Goal: Information Seeking & Learning: Understand process/instructions

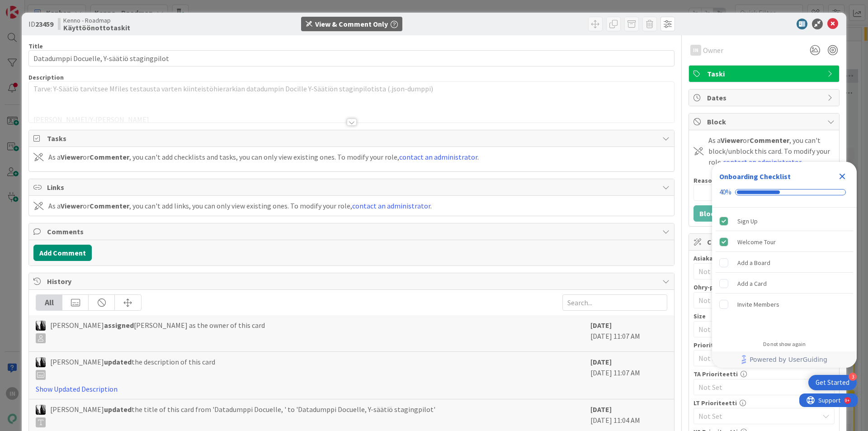
click at [424, 108] on div at bounding box center [351, 110] width 645 height 23
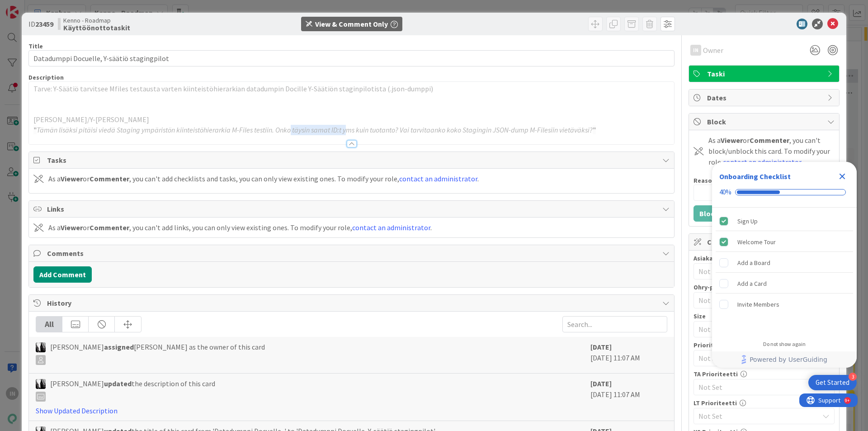
drag, startPoint x: 289, startPoint y: 132, endPoint x: 346, endPoint y: 132, distance: 56.5
click at [346, 132] on em "Tämän lisäksi pitäisi viedä Staging ympäristön kiinteistöhierarkia M-Files test…" at bounding box center [315, 129] width 556 height 9
drag, startPoint x: 277, startPoint y: 132, endPoint x: 326, endPoint y: 130, distance: 48.4
click at [326, 130] on em "Tämän lisäksi pitäisi viedä Staging ympäristön kiinteistöhierarkia M-Files test…" at bounding box center [315, 129] width 556 height 9
drag, startPoint x: 276, startPoint y: 132, endPoint x: 589, endPoint y: 132, distance: 313.2
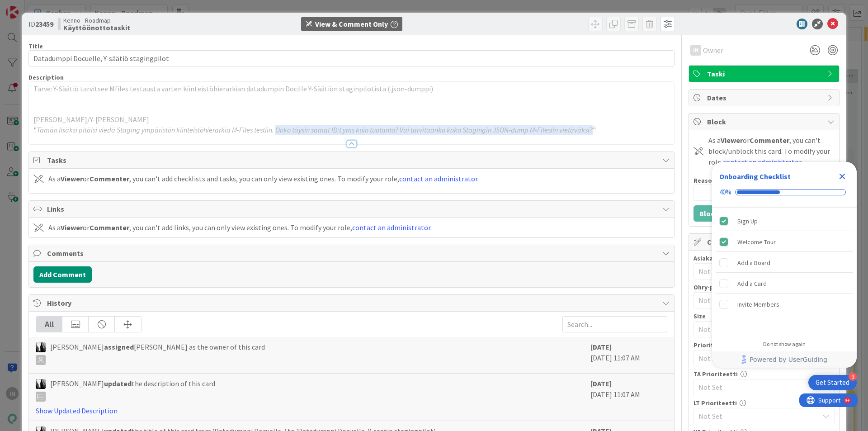
click at [589, 132] on em "Tämän lisäksi pitäisi viedä Staging ympäristön kiinteistöhierarkia M-Files test…" at bounding box center [315, 129] width 556 height 9
copy em "Onko täysin samat ID:t yms kuin tuotanto? Vai tarvitaanko koko Stagingin JSON-d…"
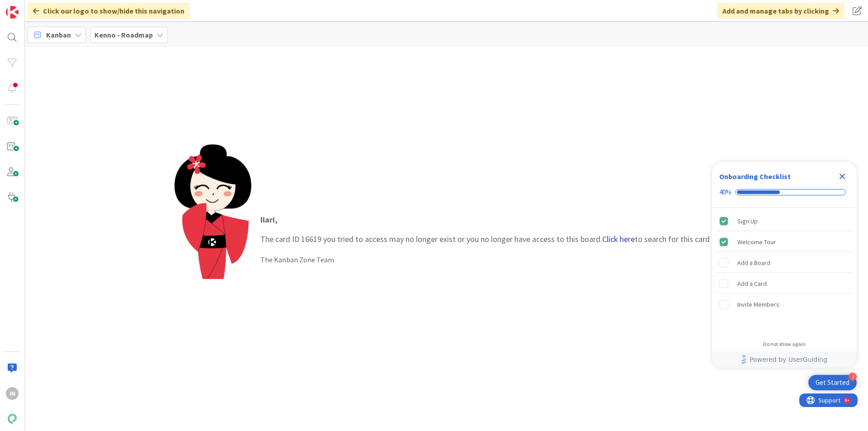
click at [622, 237] on link "Click here" at bounding box center [618, 239] width 33 height 10
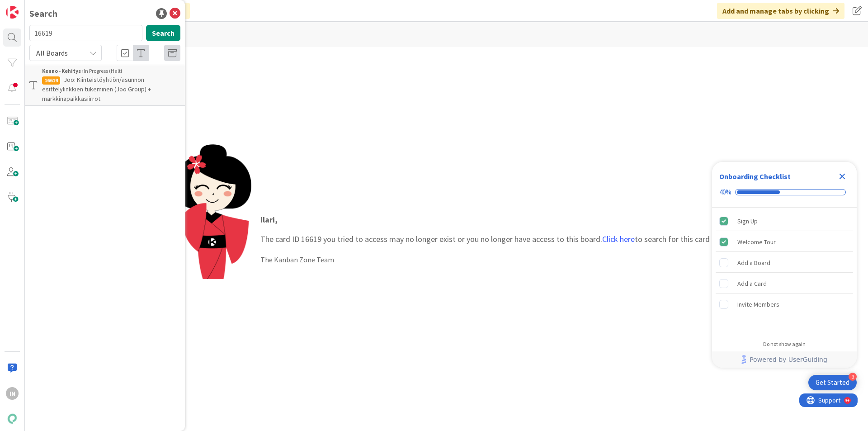
click at [99, 93] on span "Joo: Kiinteistöyhtiön/asunnon esittelylinkkien tukeminen (Joo Group) + markkina…" at bounding box center [96, 88] width 109 height 27
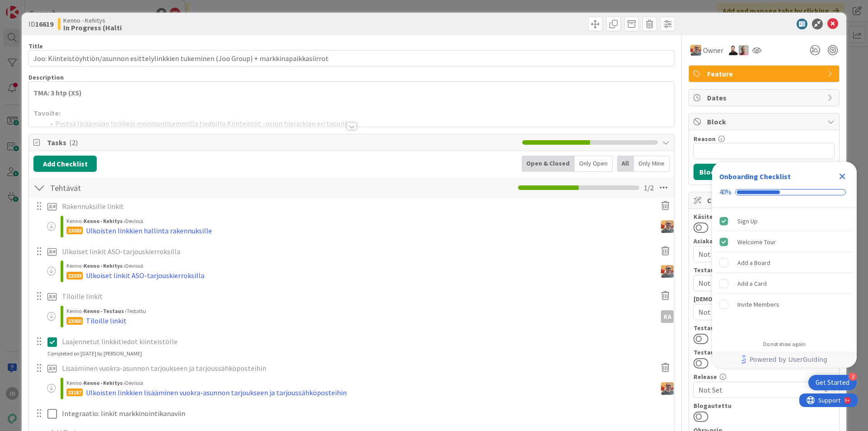
click at [138, 98] on p at bounding box center [351, 103] width 636 height 10
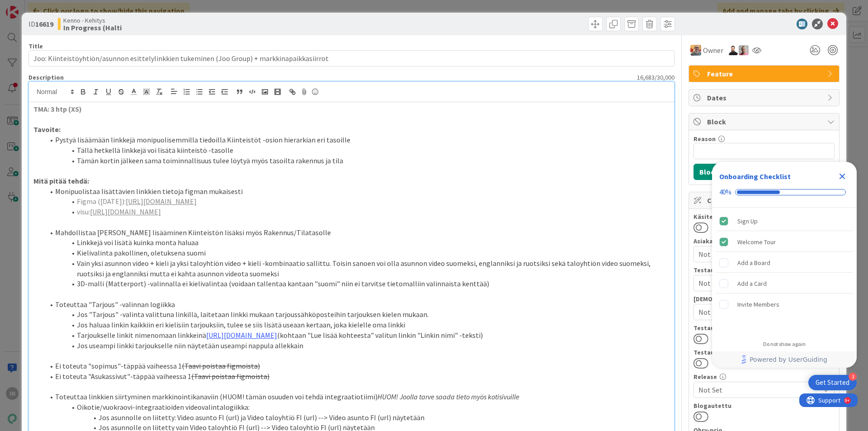
click at [481, 300] on li "Toteuttaa "Tarjous" -valinnan logiikka" at bounding box center [356, 304] width 625 height 10
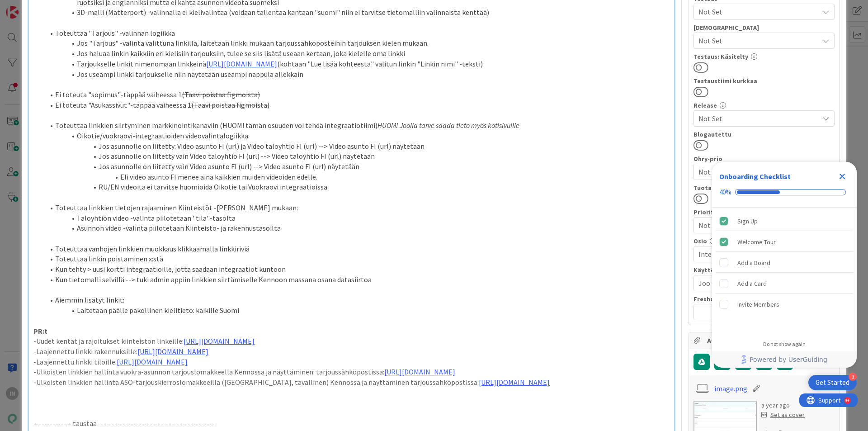
scroll to position [316, 0]
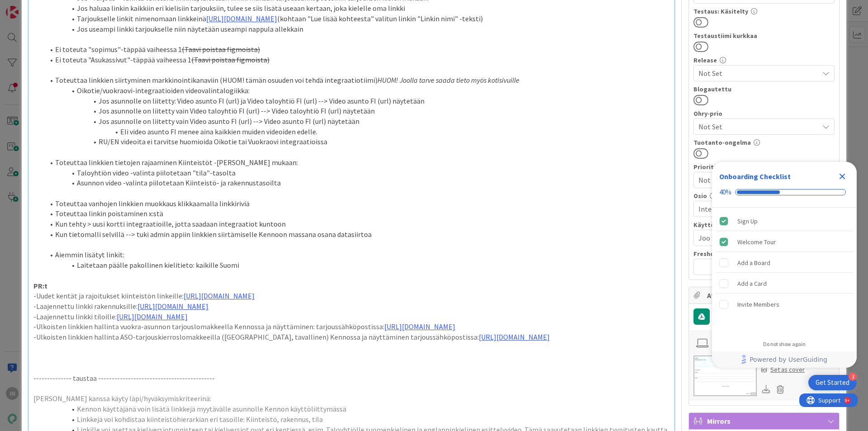
click at [165, 219] on li "Toteuttaa linkin poistaminen x:stä" at bounding box center [356, 213] width 625 height 10
click at [841, 174] on icon "Close Checklist" at bounding box center [841, 176] width 11 height 11
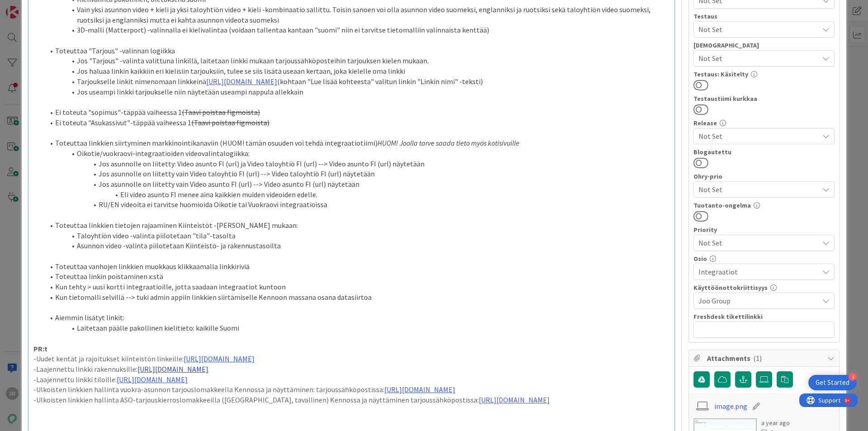
scroll to position [271, 0]
